Goal: Use online tool/utility: Utilize a website feature to perform a specific function

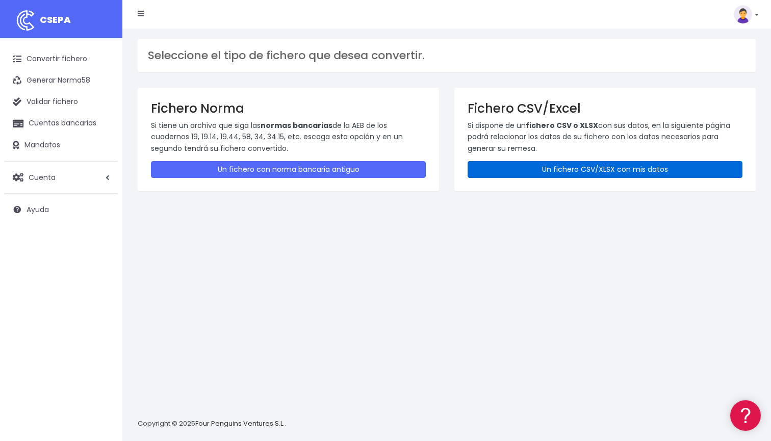
click at [555, 171] on link "Un fichero CSV/XLSX con mis datos" at bounding box center [605, 169] width 275 height 17
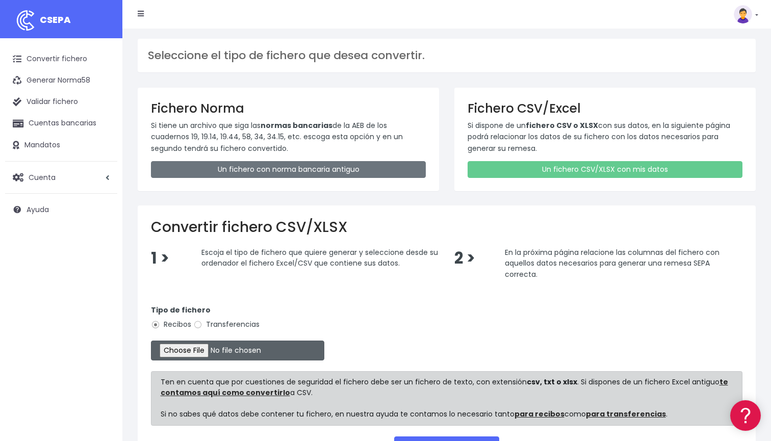
click at [200, 350] on input "file" at bounding box center [237, 351] width 173 height 20
type input "C:\fakepath\DOMICILICION SOLARIS OCT 13 2025 .xlsx"
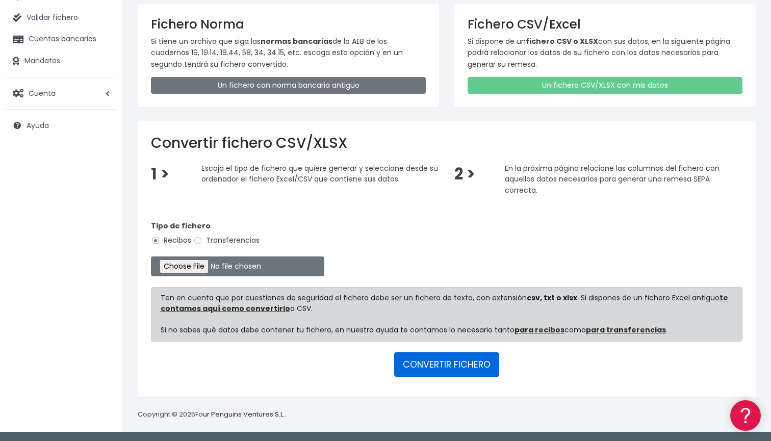
scroll to position [83, 0]
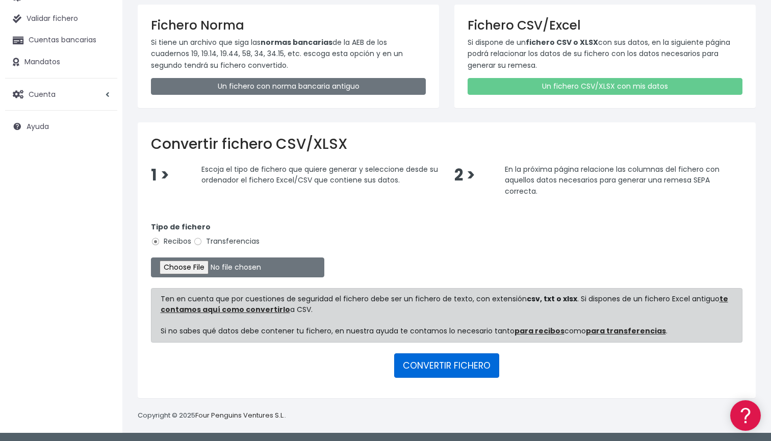
click at [465, 373] on button "CONVERTIR FICHERO" at bounding box center [446, 365] width 105 height 24
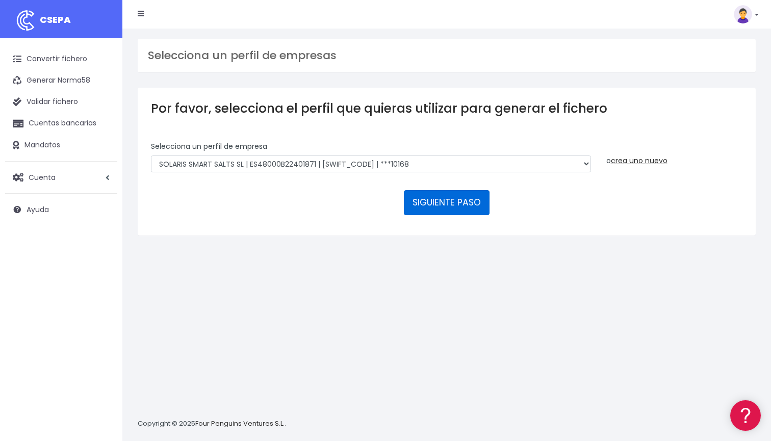
click at [429, 203] on button "SIGUIENTE PASO" at bounding box center [447, 202] width 86 height 24
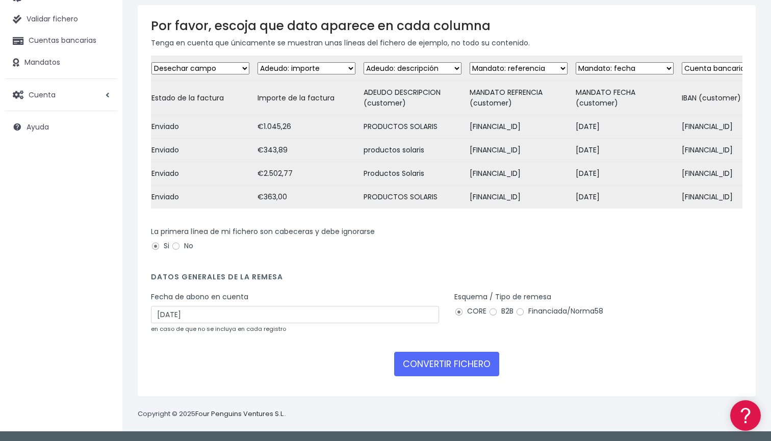
scroll to position [91, 0]
click at [218, 323] on input "[DATE]" at bounding box center [295, 314] width 288 height 17
click at [308, 255] on div "La primera línea de mi fichero son cabeceras y debe ignorarse Si No" at bounding box center [446, 244] width 607 height 36
click at [430, 368] on button "CONVERTIR FICHERO" at bounding box center [446, 364] width 105 height 24
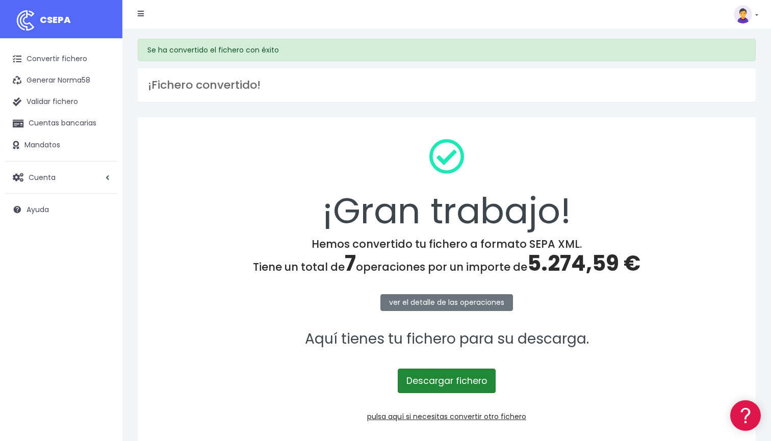
click at [458, 380] on link "Descargar fichero" at bounding box center [447, 381] width 98 height 24
